Goal: Information Seeking & Learning: Learn about a topic

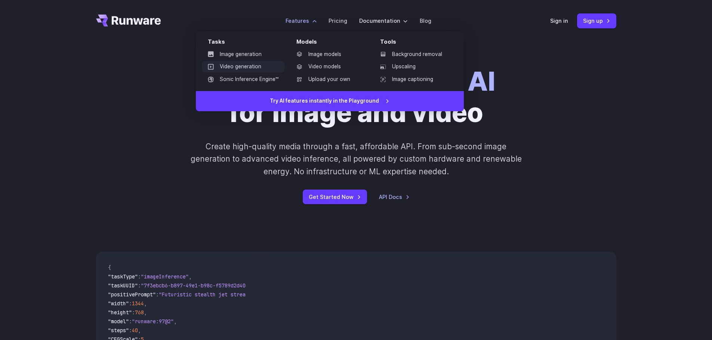
click at [245, 67] on link "Video generation" at bounding box center [243, 66] width 83 height 11
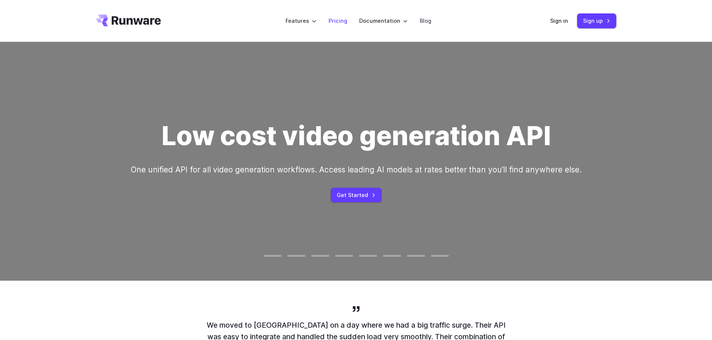
click at [342, 24] on link "Pricing" at bounding box center [337, 20] width 19 height 9
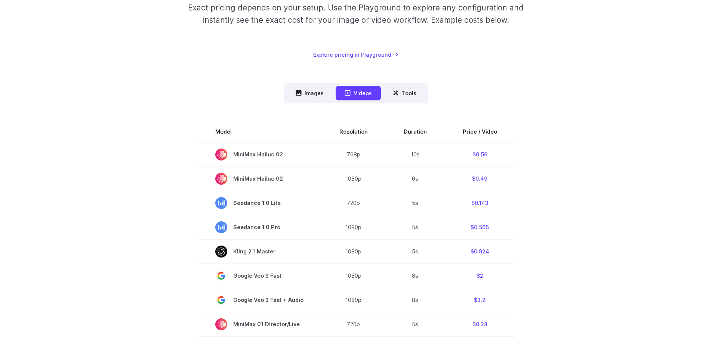
scroll to position [149, 0]
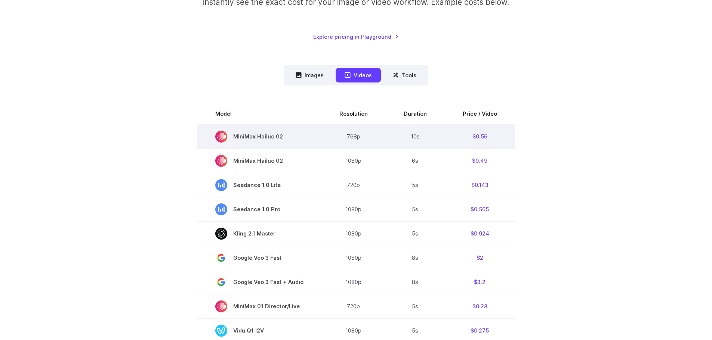
click at [475, 136] on td "$0.56" at bounding box center [480, 136] width 70 height 25
click at [419, 139] on td "10s" at bounding box center [415, 136] width 59 height 25
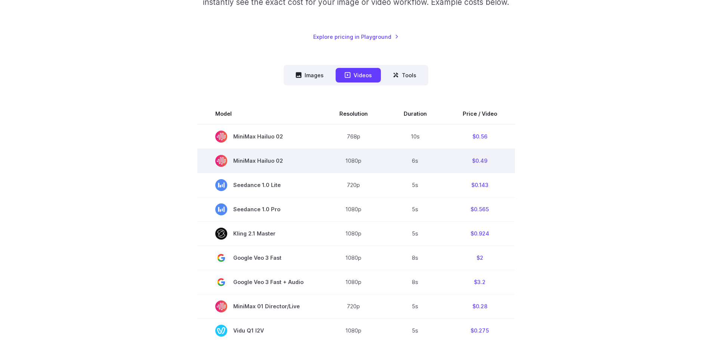
click at [412, 158] on td "6s" at bounding box center [415, 161] width 59 height 24
click at [412, 162] on td "6s" at bounding box center [415, 161] width 59 height 24
click at [479, 158] on td "$0.49" at bounding box center [480, 161] width 70 height 24
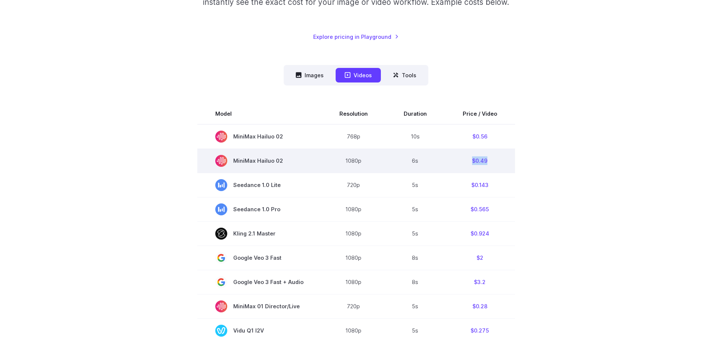
click at [479, 158] on td "$0.49" at bounding box center [480, 161] width 70 height 24
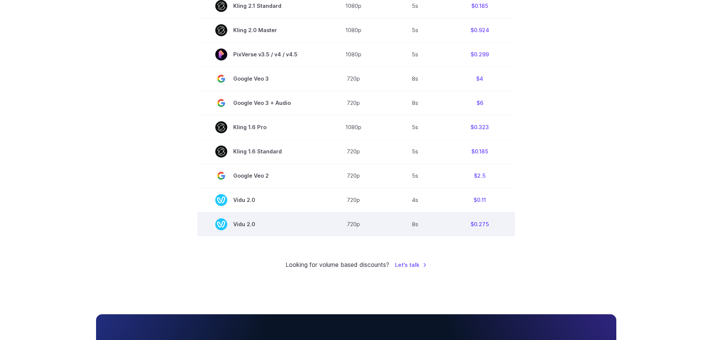
scroll to position [486, 0]
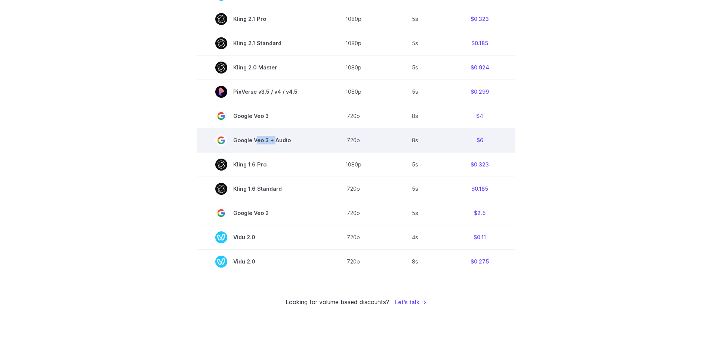
drag, startPoint x: 259, startPoint y: 142, endPoint x: 296, endPoint y: 143, distance: 36.6
click at [296, 143] on span "Google Veo 3 + Audio" at bounding box center [259, 141] width 88 height 12
click at [265, 140] on span "Google Veo 3 + Audio" at bounding box center [259, 141] width 88 height 12
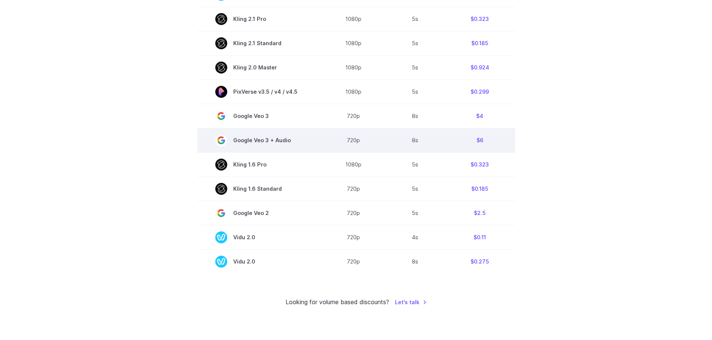
click at [407, 141] on td "8s" at bounding box center [415, 140] width 59 height 24
click at [437, 143] on td "8s" at bounding box center [415, 140] width 59 height 24
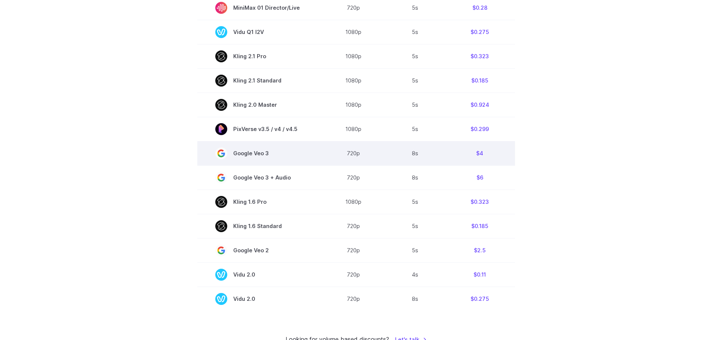
click at [424, 156] on td "8s" at bounding box center [415, 153] width 59 height 24
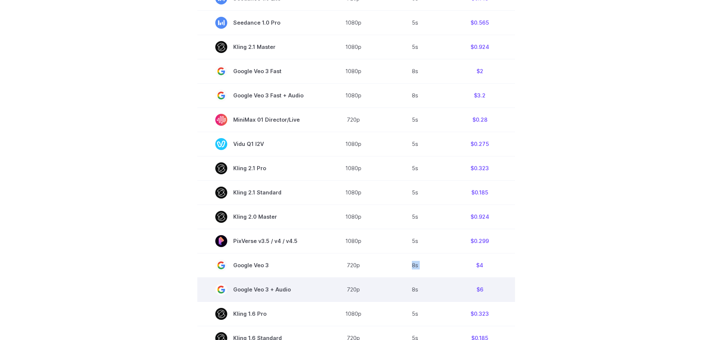
scroll to position [299, 0]
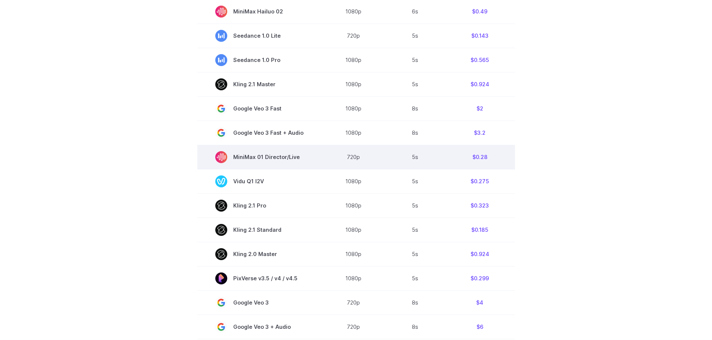
click at [415, 163] on td "5s" at bounding box center [415, 157] width 59 height 24
click at [285, 159] on span "MiniMax 01 Director/Live" at bounding box center [259, 157] width 88 height 12
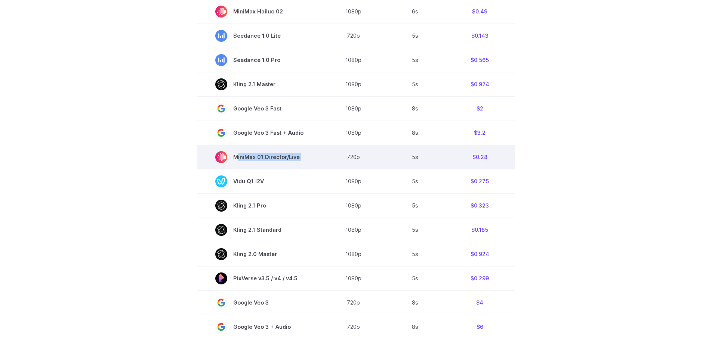
click at [285, 159] on span "MiniMax 01 Director/Live" at bounding box center [259, 157] width 88 height 12
click at [356, 159] on td "720p" at bounding box center [353, 157] width 64 height 24
click at [417, 162] on td "5s" at bounding box center [415, 157] width 59 height 24
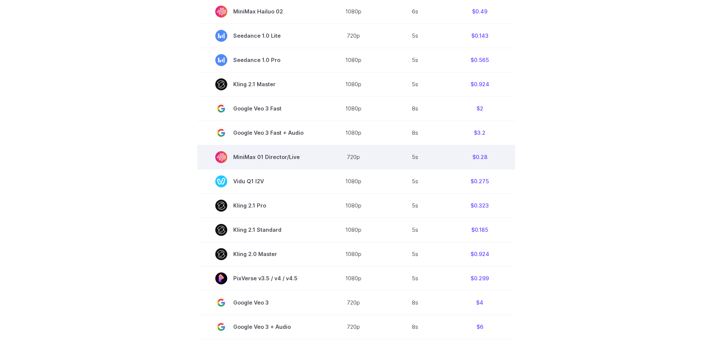
click at [417, 162] on td "5s" at bounding box center [415, 157] width 59 height 24
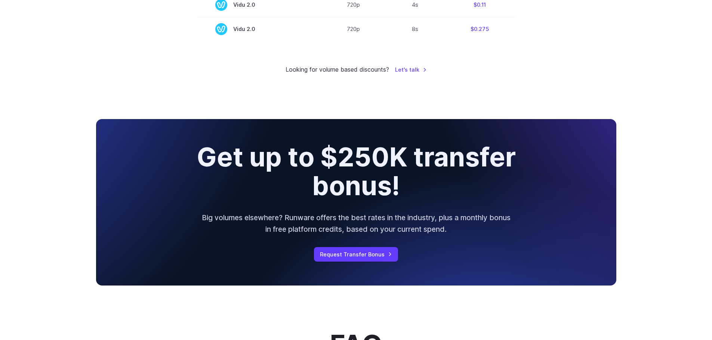
scroll to position [822, 0]
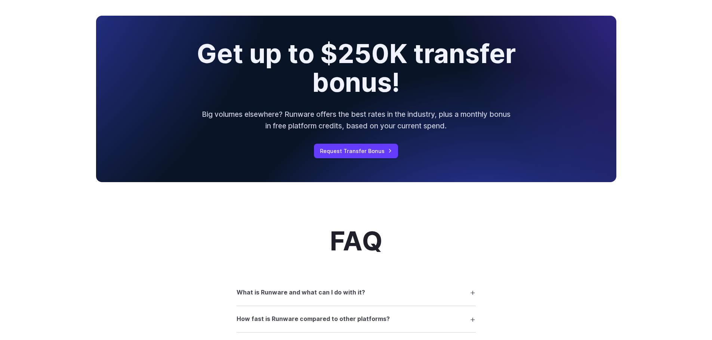
click at [340, 68] on h2 "Get up to $250K transfer bonus!" at bounding box center [356, 68] width 378 height 57
click at [338, 67] on h2 "Get up to $250K transfer bonus!" at bounding box center [356, 68] width 378 height 57
click at [365, 77] on h2 "Get up to $250K transfer bonus!" at bounding box center [356, 68] width 378 height 57
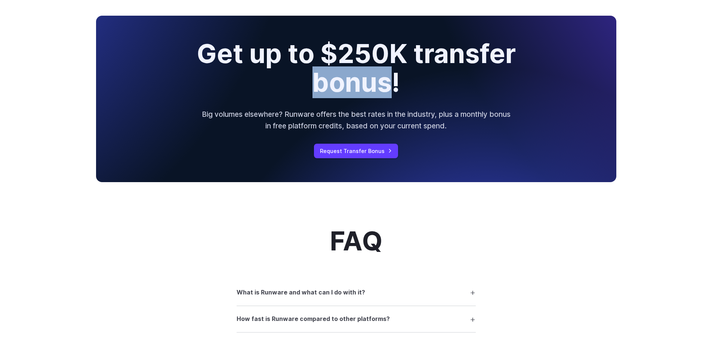
click at [365, 77] on h2 "Get up to $250K transfer bonus!" at bounding box center [356, 68] width 378 height 57
click at [321, 109] on div "Get up to $250K transfer bonus! Big volumes elsewhere? Runware offers the best …" at bounding box center [356, 99] width 520 height 166
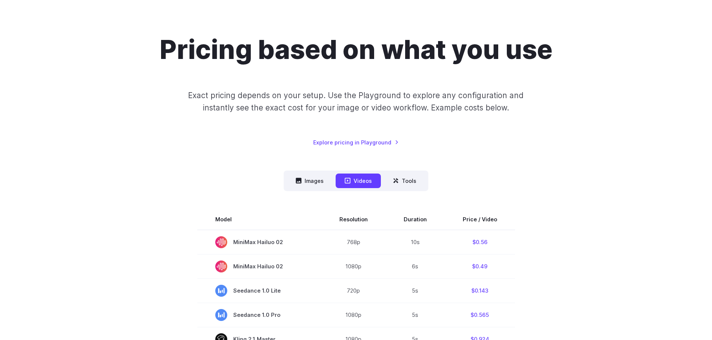
scroll to position [0, 0]
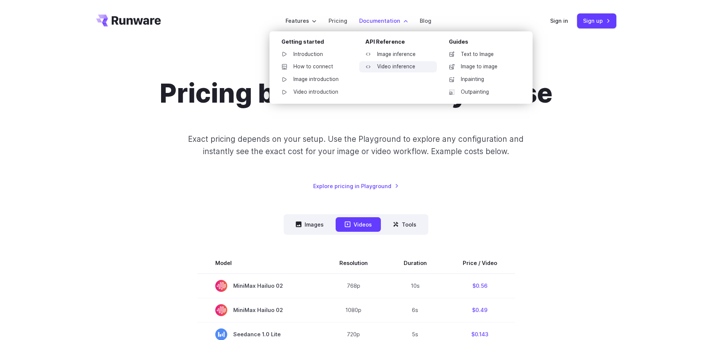
click at [387, 68] on link "Video inference" at bounding box center [398, 66] width 78 height 11
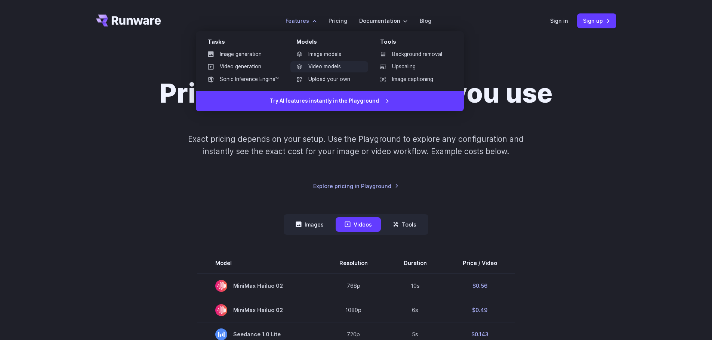
click at [316, 63] on link "Video models" at bounding box center [329, 66] width 78 height 11
